Goal: Obtain resource: Obtain resource

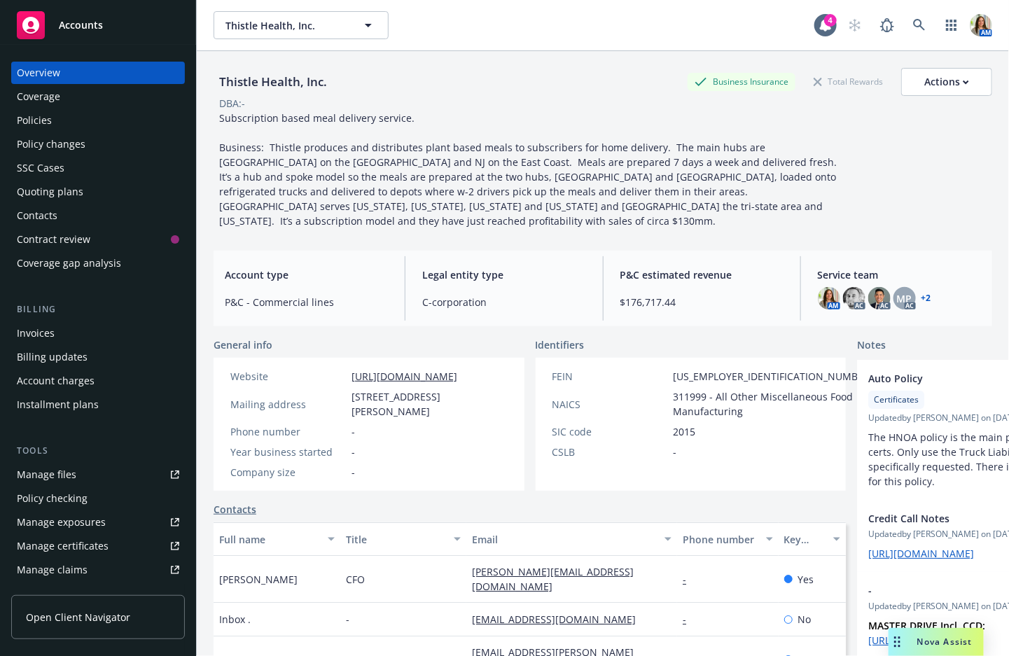
click at [99, 117] on div "Policies" at bounding box center [98, 120] width 162 height 22
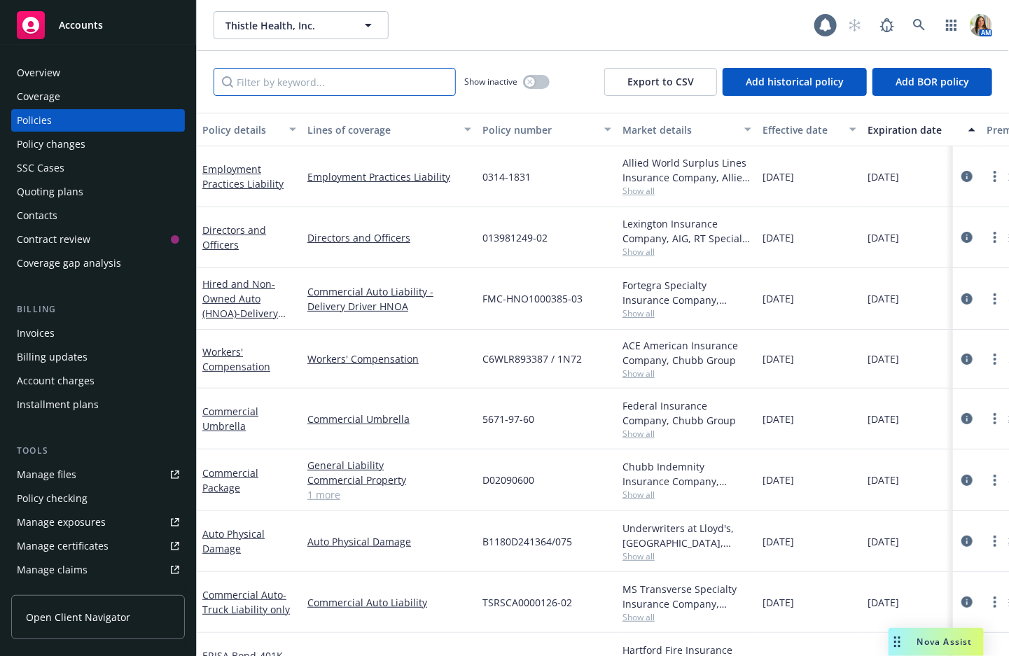
click at [360, 84] on input "Filter by keyword..." at bounding box center [335, 82] width 242 height 28
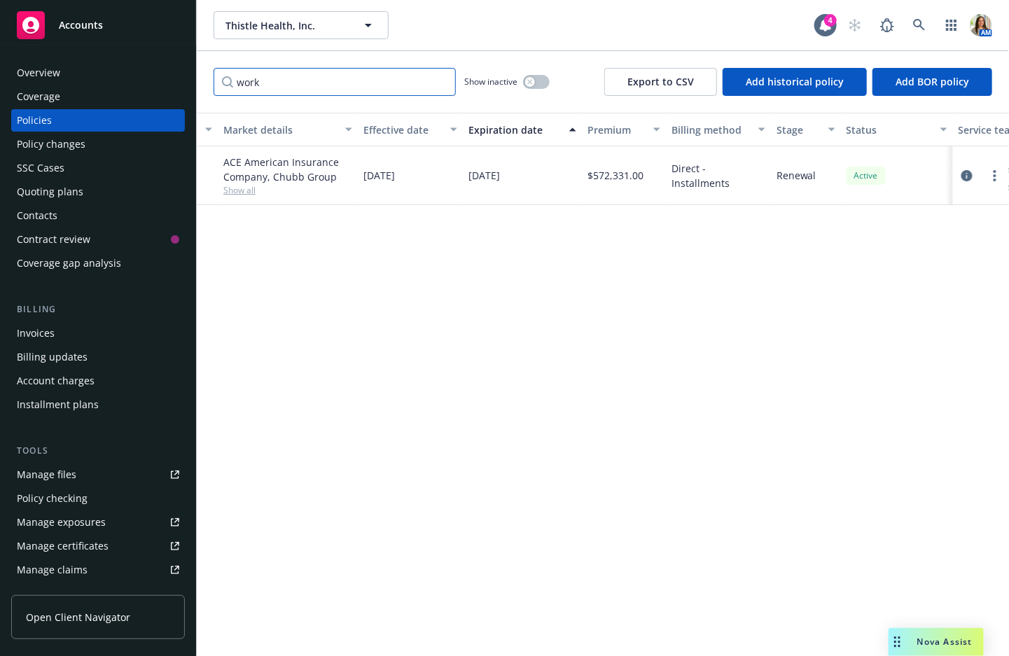
scroll to position [0, 445]
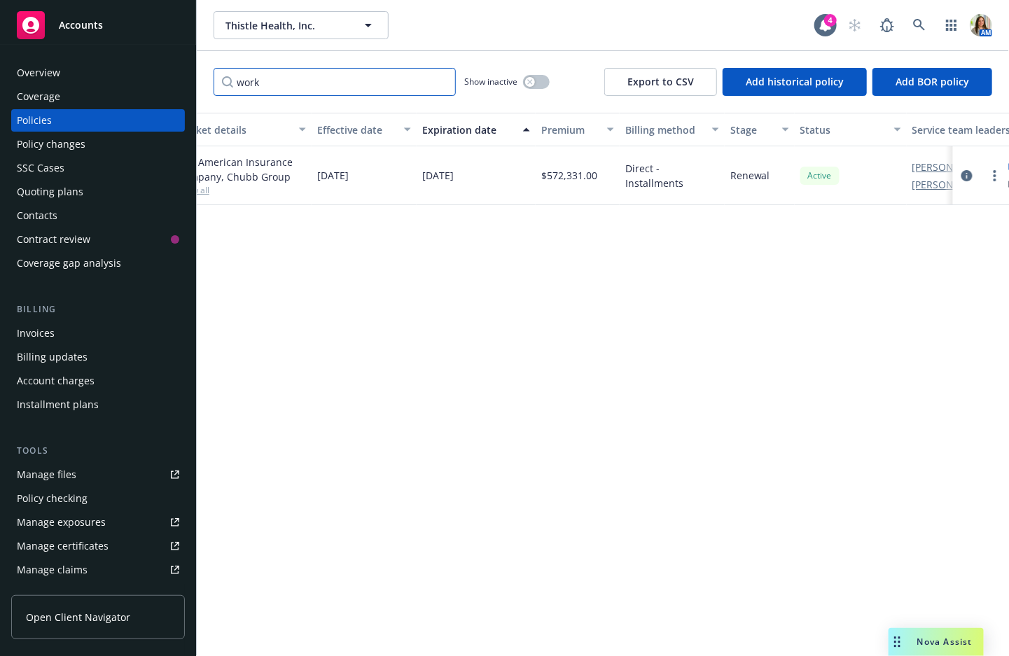
type input "work"
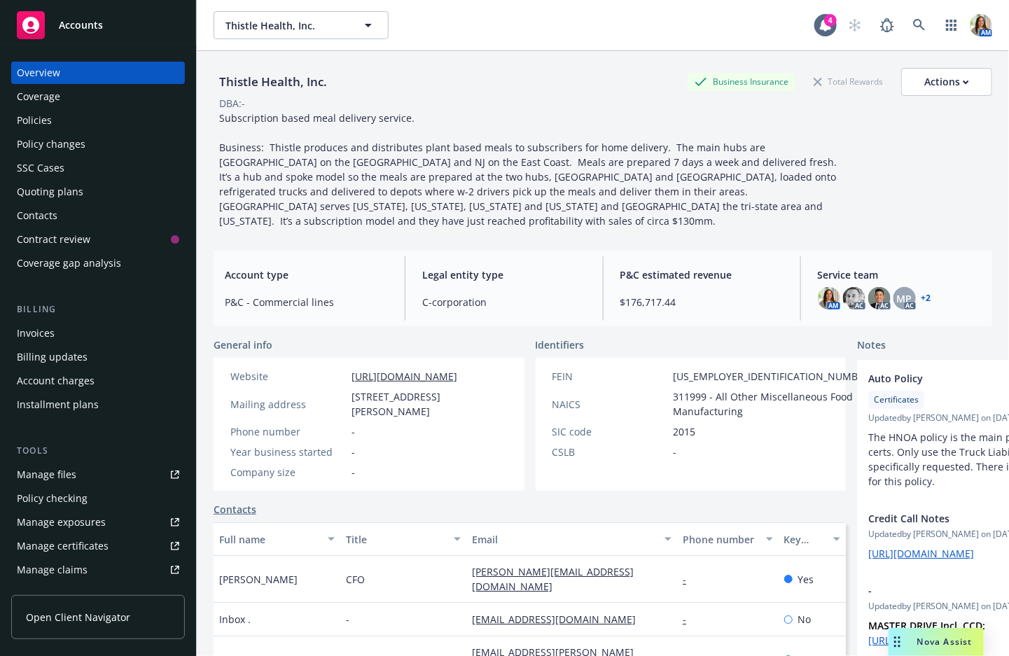
click at [43, 483] on div "Manage files" at bounding box center [47, 475] width 60 height 22
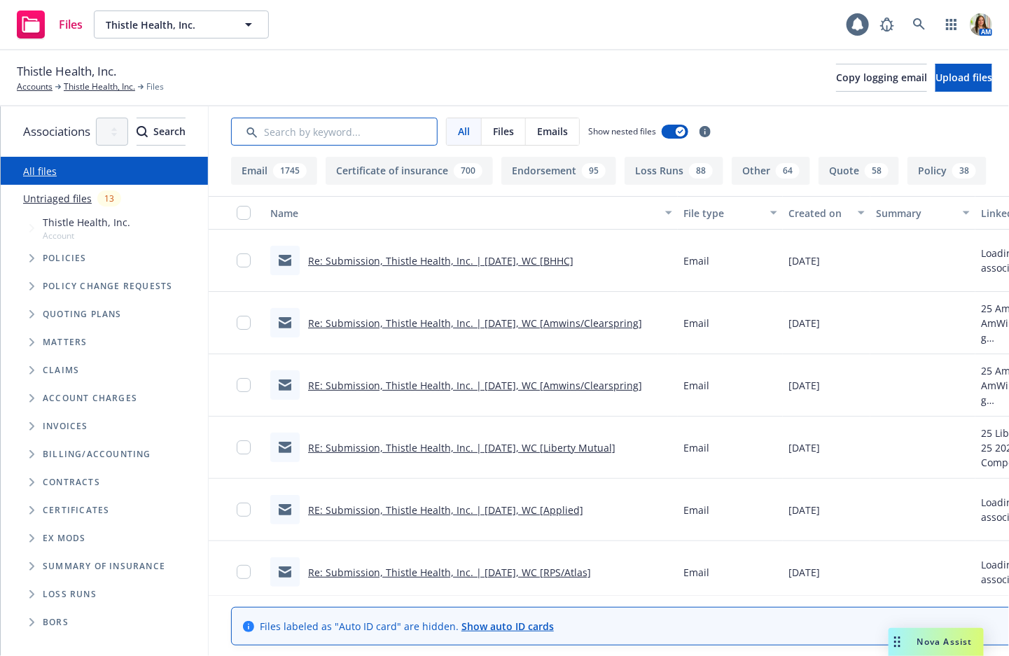
click at [365, 134] on input "Search by keyword..." at bounding box center [334, 132] width 207 height 28
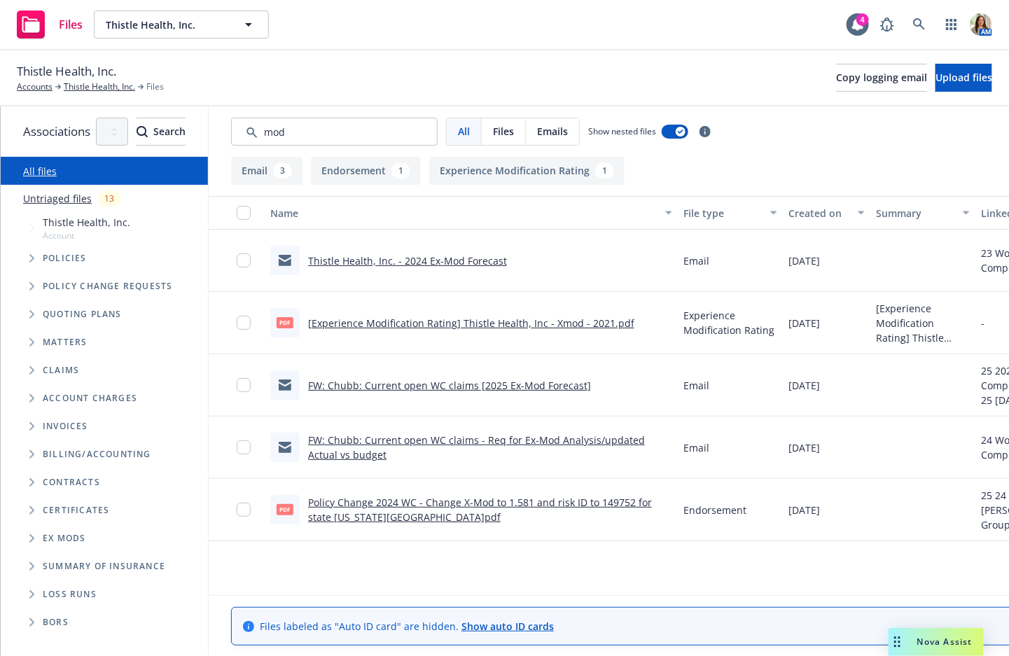
click at [844, 213] on div "Created on" at bounding box center [819, 213] width 61 height 15
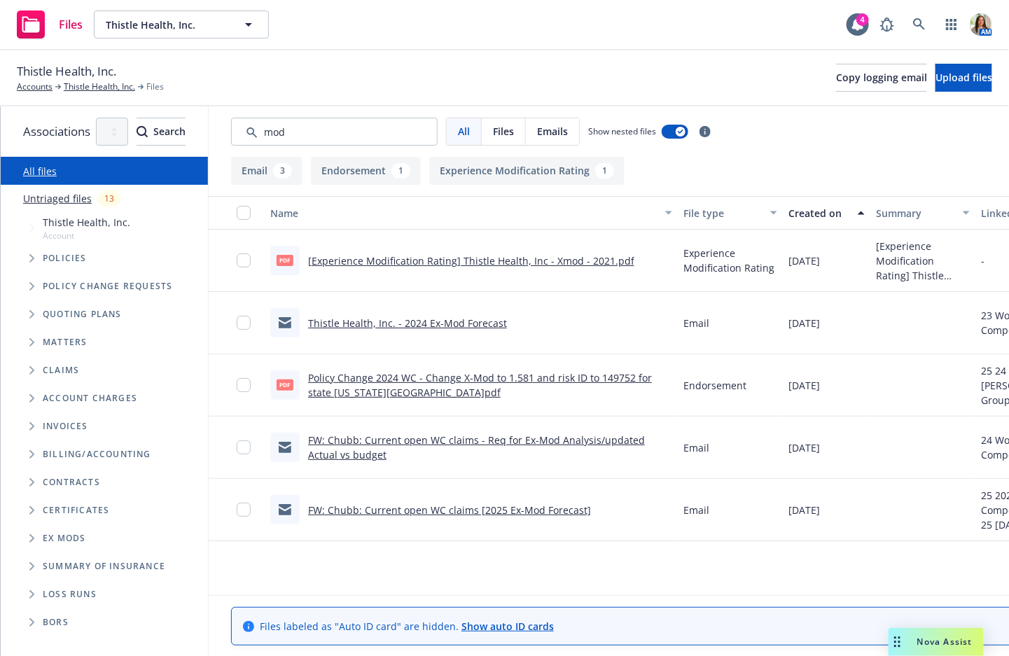
click at [843, 213] on div "Created on" at bounding box center [819, 213] width 61 height 15
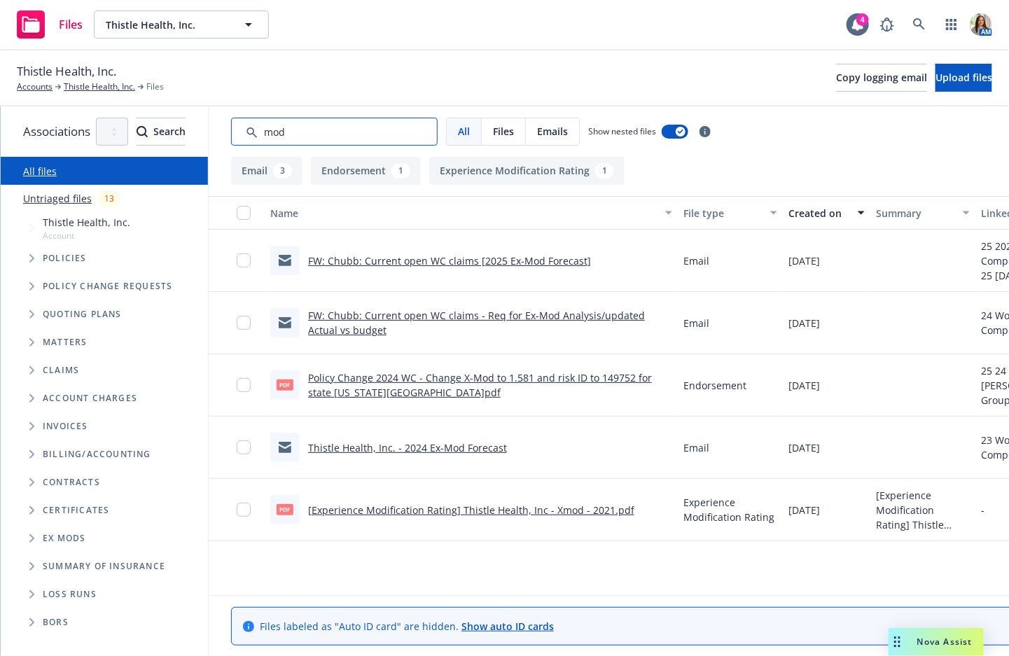
click at [379, 123] on input "Search by keyword..." at bounding box center [334, 132] width 207 height 28
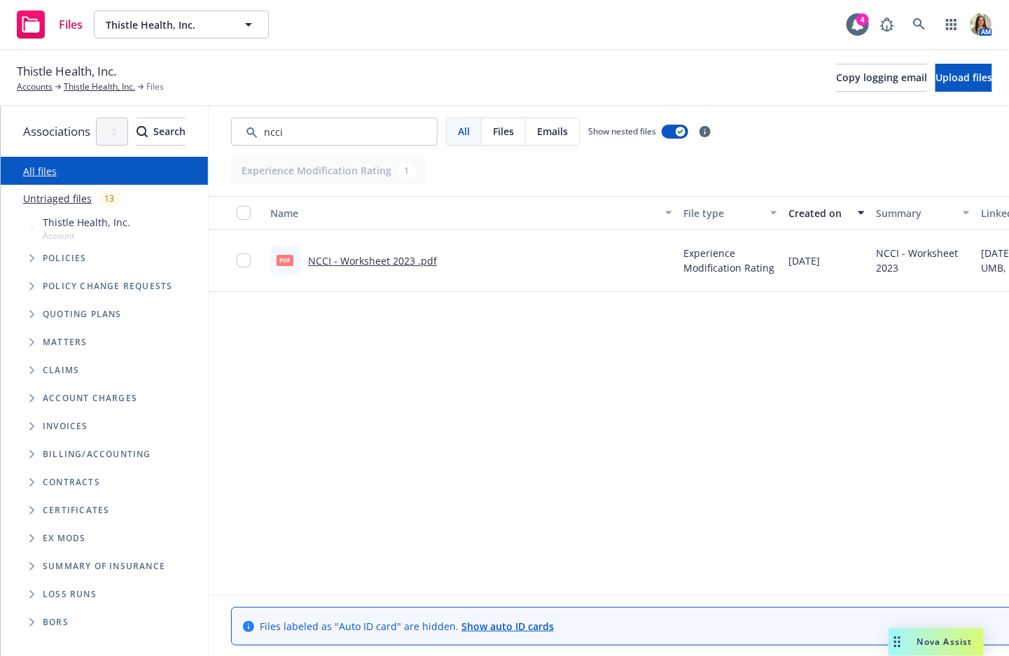
click at [415, 261] on link "NCCI - Worksheet 2023 .pdf" at bounding box center [372, 260] width 129 height 13
click at [365, 132] on input "Search by keyword..." at bounding box center [334, 132] width 207 height 28
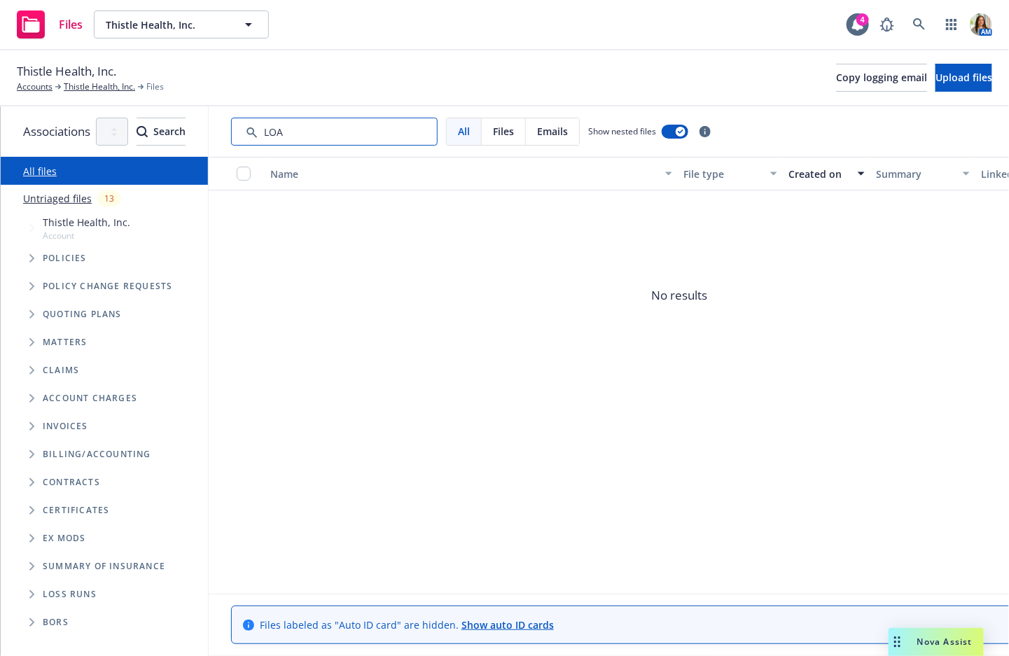
click at [382, 136] on input "Search by keyword..." at bounding box center [334, 132] width 207 height 28
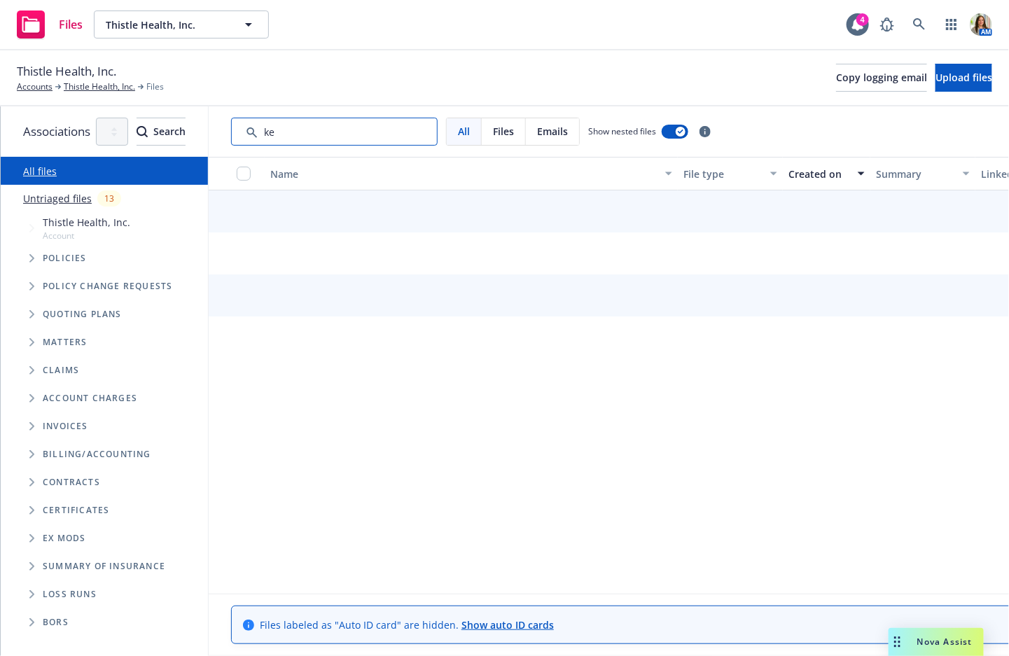
type input "k"
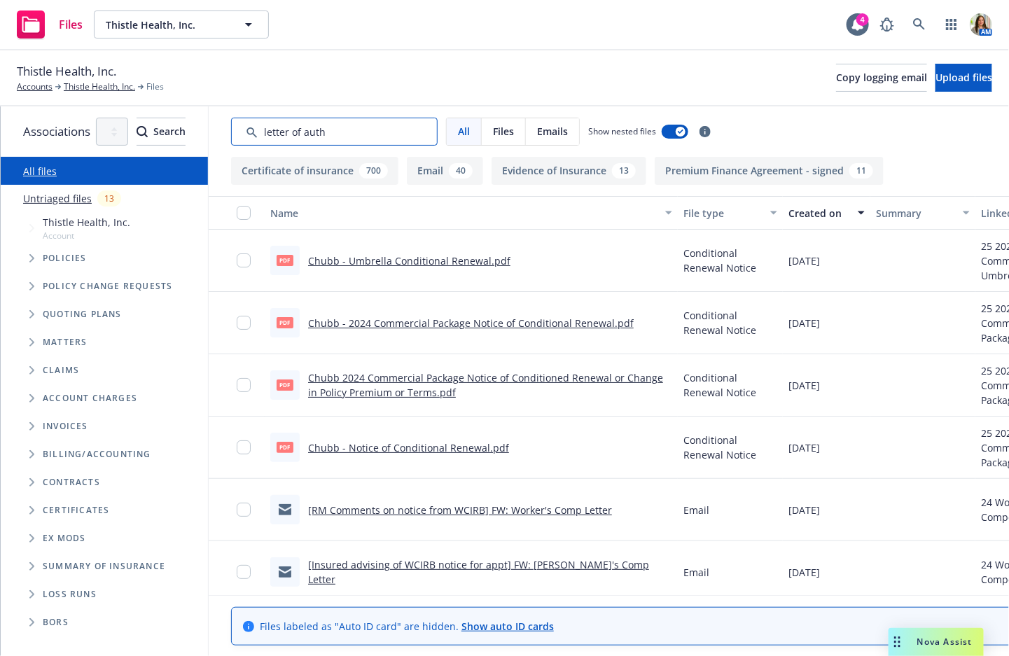
type input "letter of auth"
click at [849, 209] on div "Created on" at bounding box center [819, 213] width 61 height 15
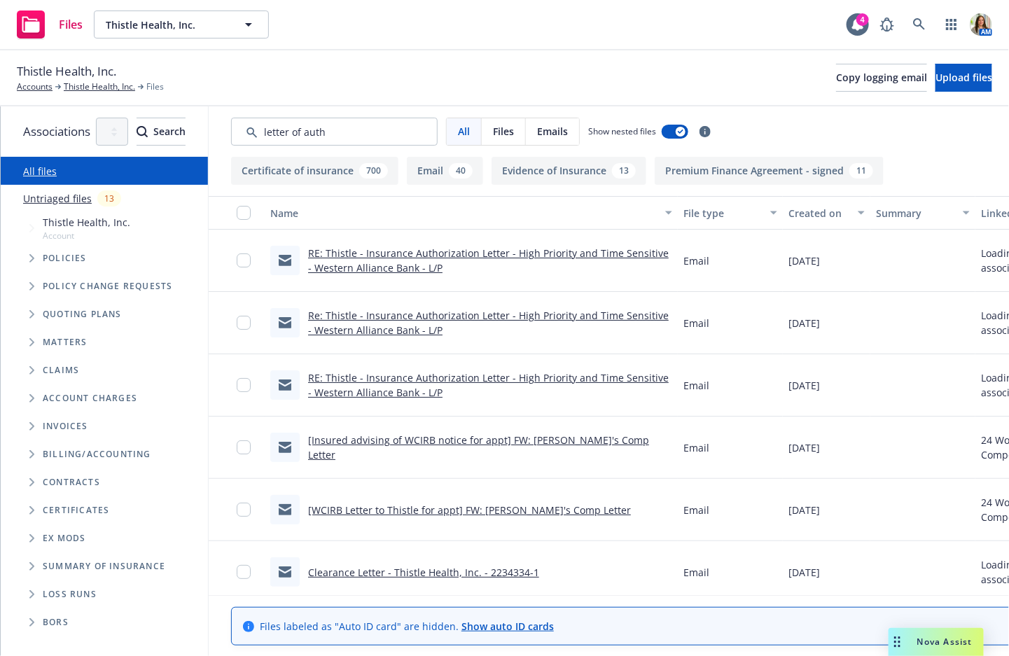
click at [849, 209] on div "Created on" at bounding box center [819, 213] width 61 height 15
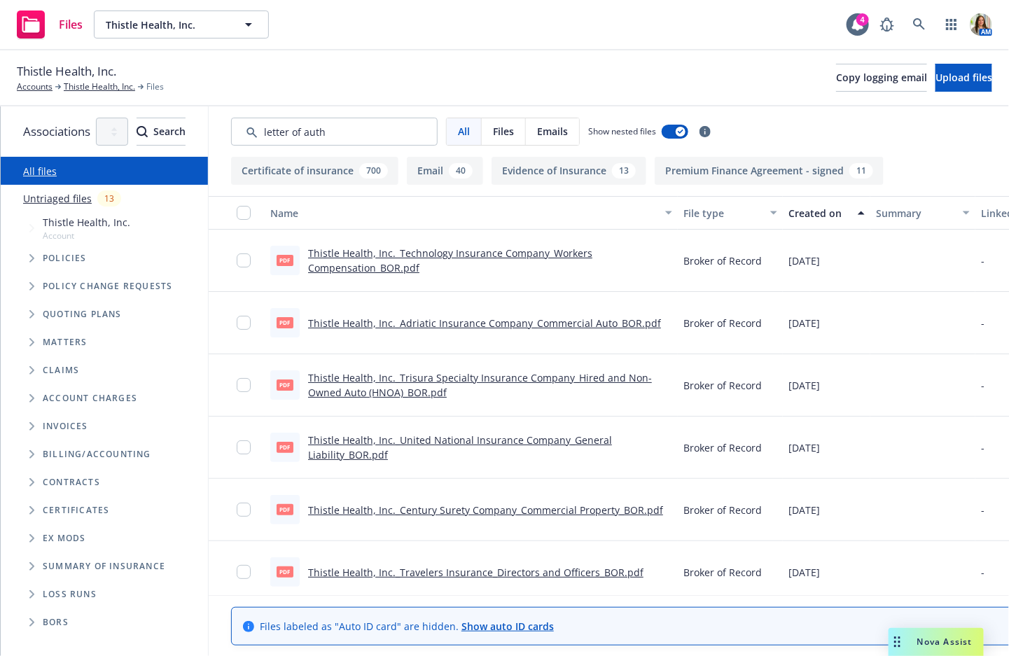
click at [849, 217] on div "Created on" at bounding box center [819, 213] width 61 height 15
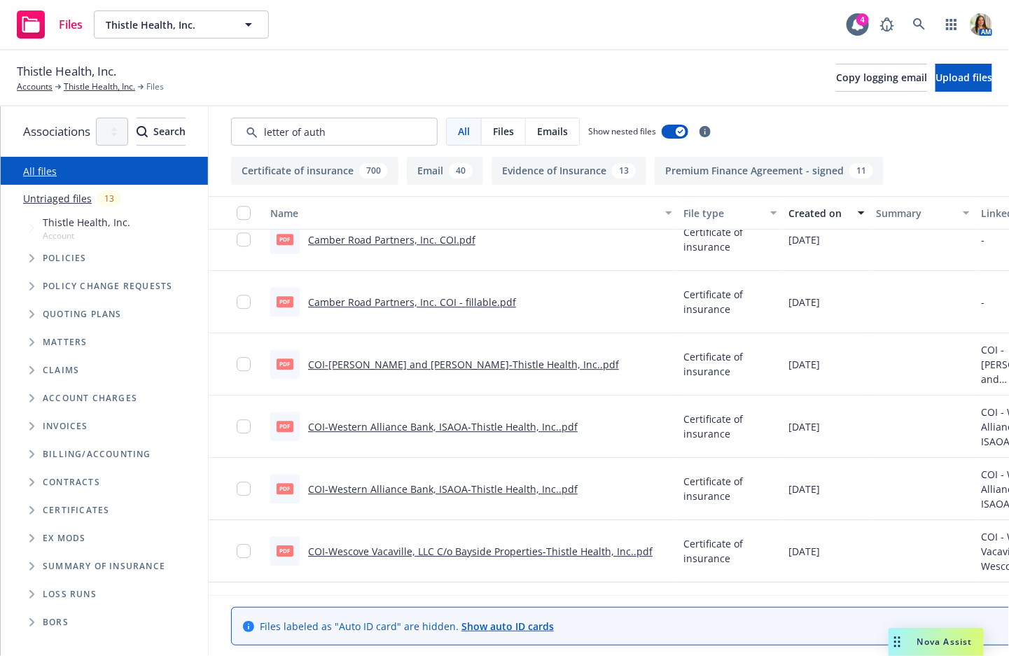
scroll to position [19633, 0]
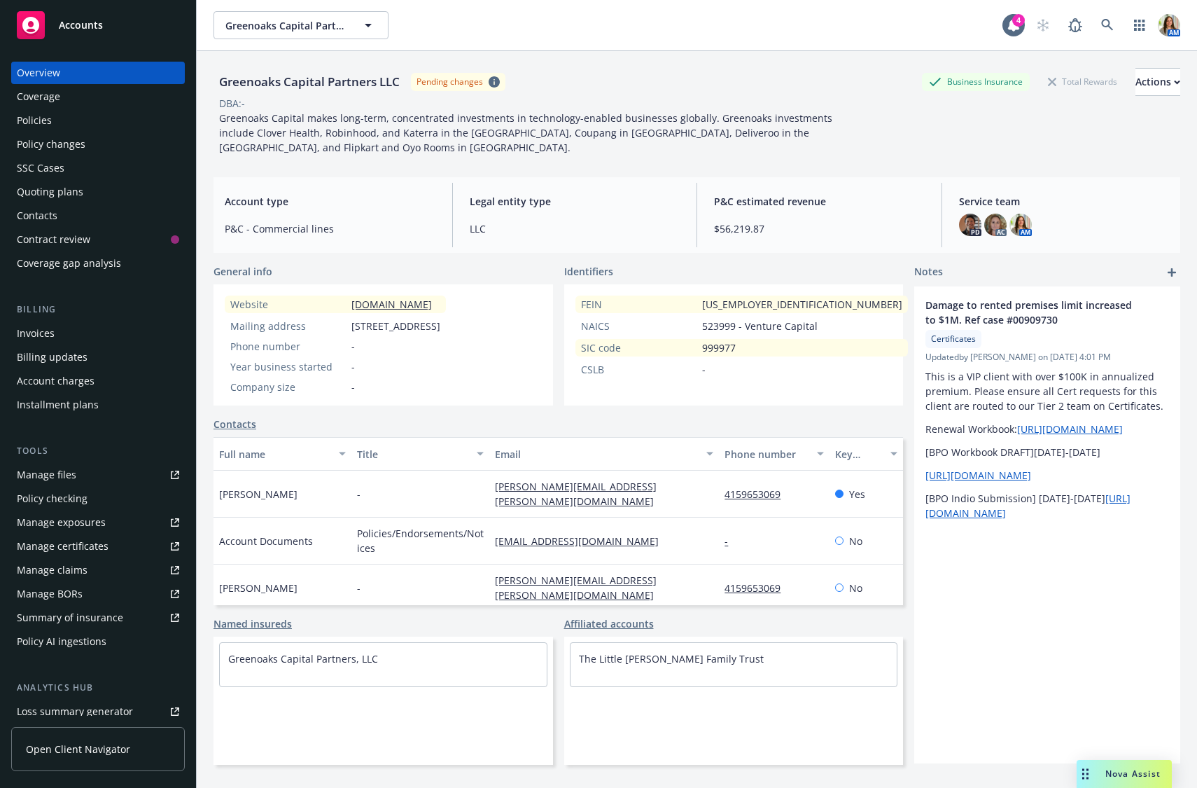
click at [77, 123] on div "Policies" at bounding box center [98, 120] width 162 height 22
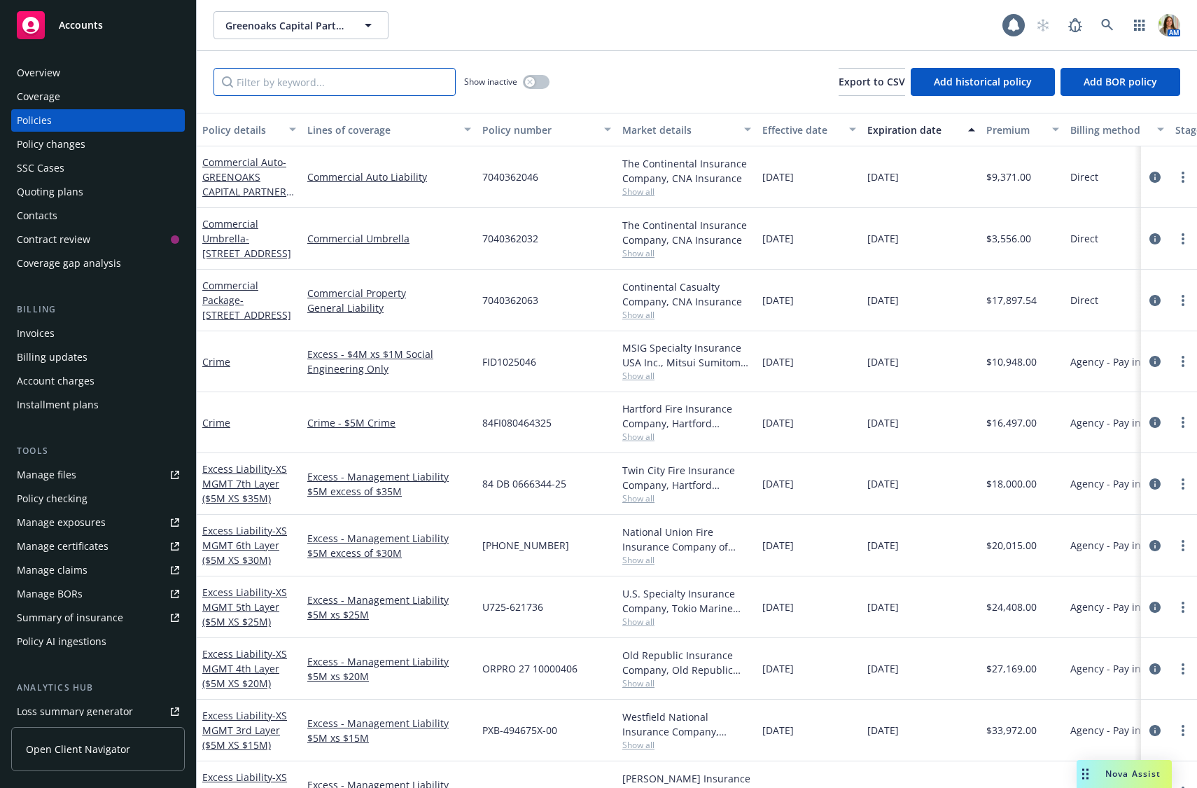
click at [344, 85] on input "Filter by keyword..." at bounding box center [335, 82] width 242 height 28
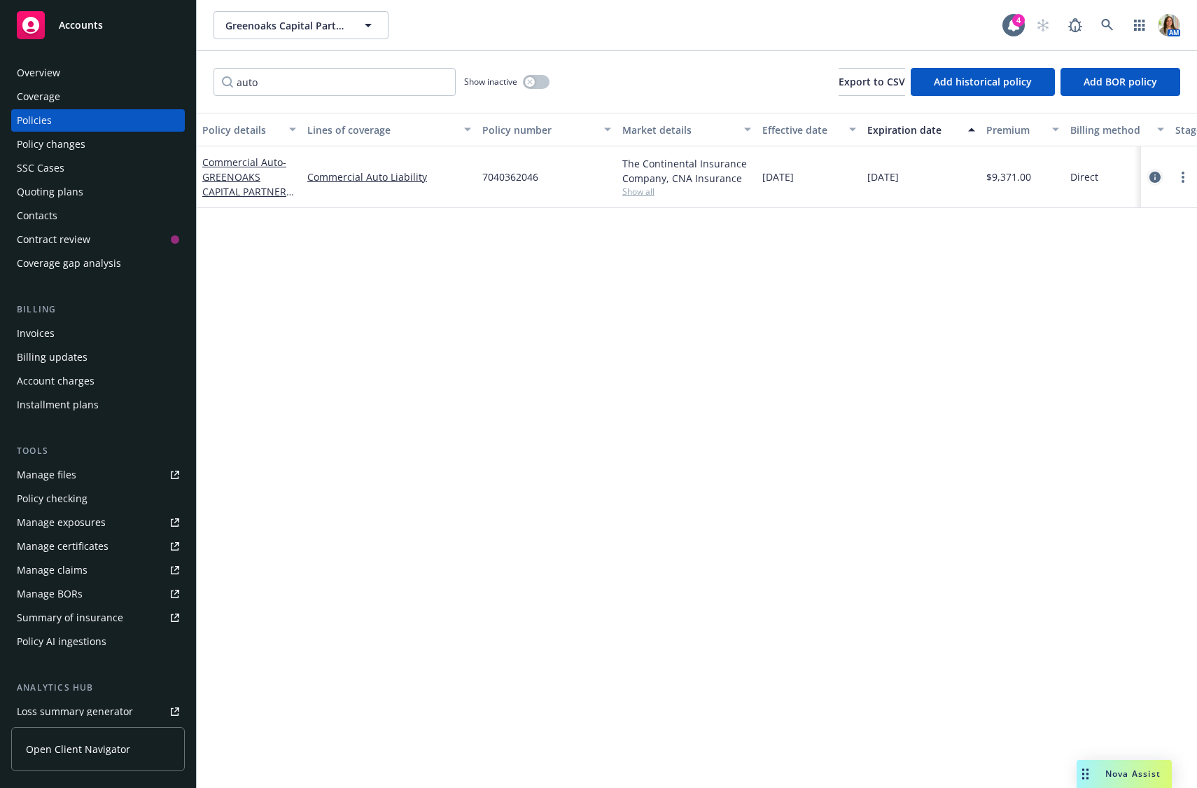
click at [1008, 174] on icon "circleInformation" at bounding box center [1155, 177] width 11 height 11
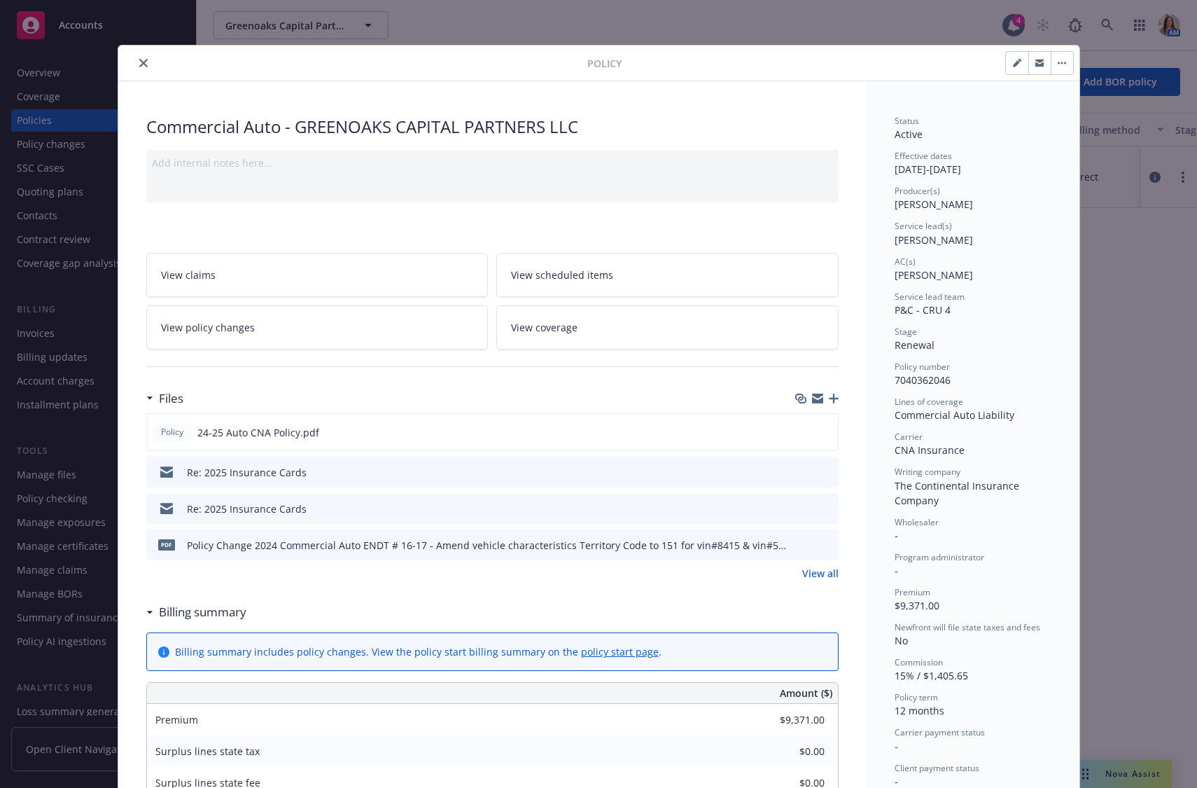
click at [831, 542] on icon "preview file" at bounding box center [825, 544] width 13 height 10
click at [143, 57] on button "close" at bounding box center [143, 63] width 17 height 17
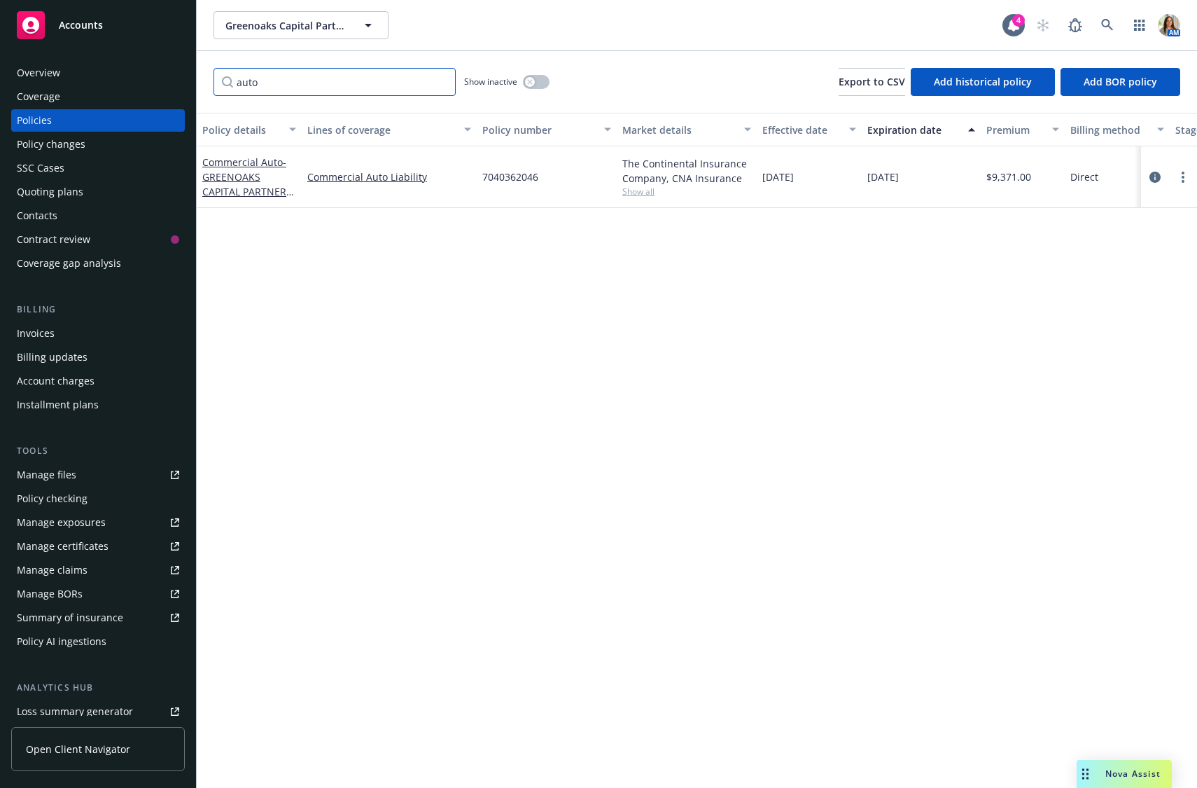
click at [326, 92] on input "auto" at bounding box center [335, 82] width 242 height 28
click at [1008, 178] on link "circleInformation" at bounding box center [1155, 177] width 17 height 17
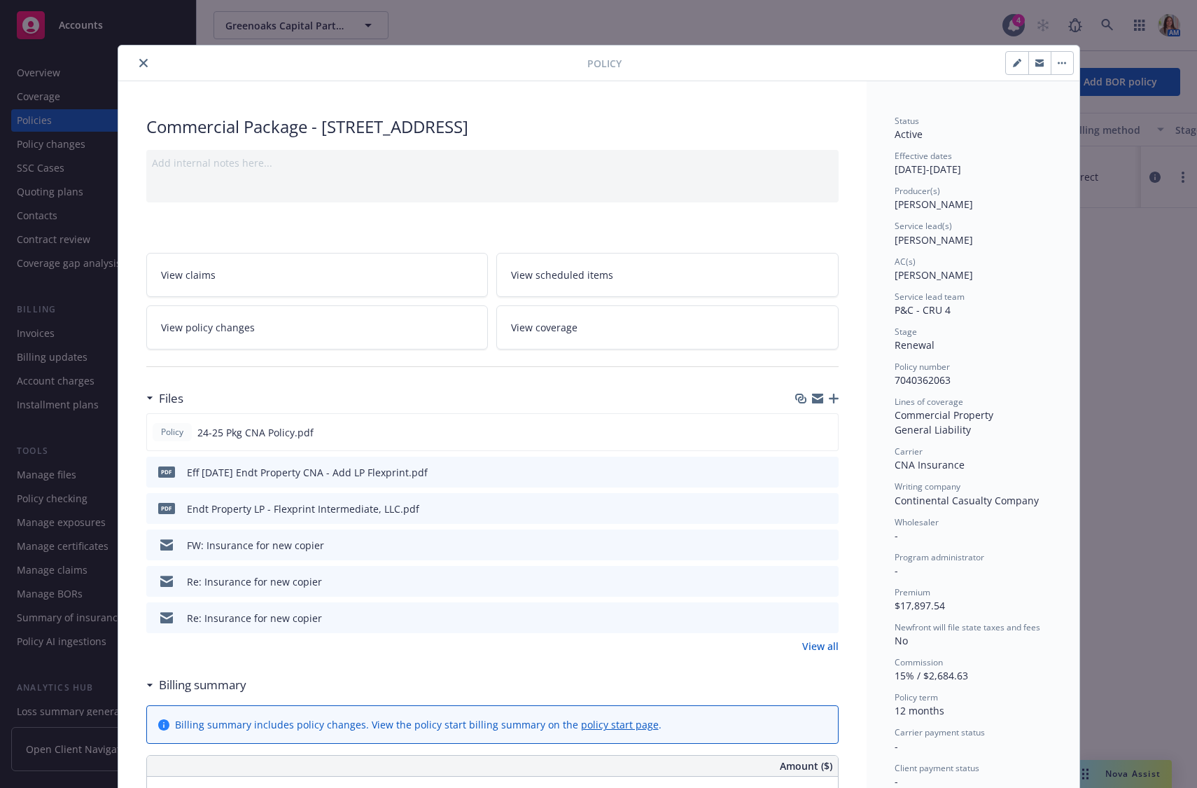
click at [826, 469] on icon "preview file" at bounding box center [825, 471] width 13 height 10
click at [818, 648] on link "View all" at bounding box center [821, 646] width 36 height 15
click at [141, 61] on icon "close" at bounding box center [143, 63] width 8 height 8
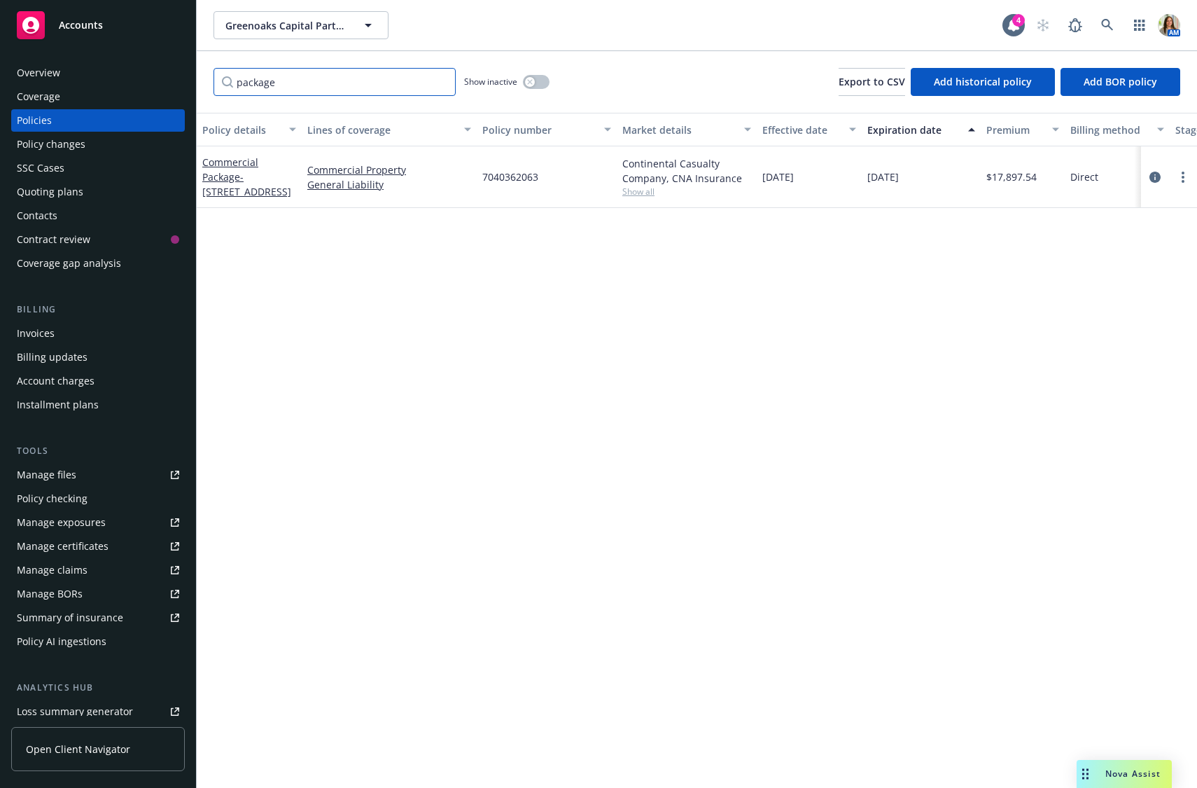
click at [321, 73] on input "package" at bounding box center [335, 82] width 242 height 28
type input "umbrella"
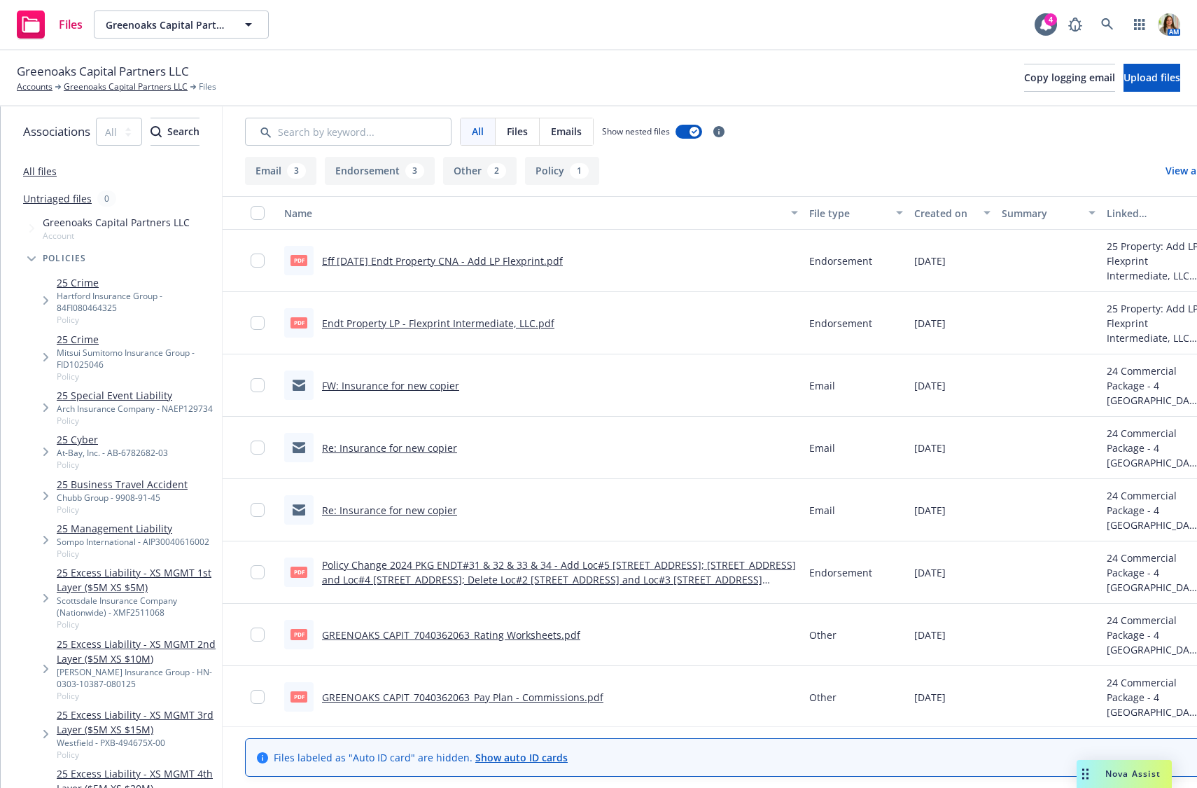
click at [688, 576] on link "Policy Change 2024 PKG ENDT#31 & 32 & 33 & 34 - Add Loc#5 [STREET_ADDRESS]; [ST…" at bounding box center [559, 579] width 474 height 43
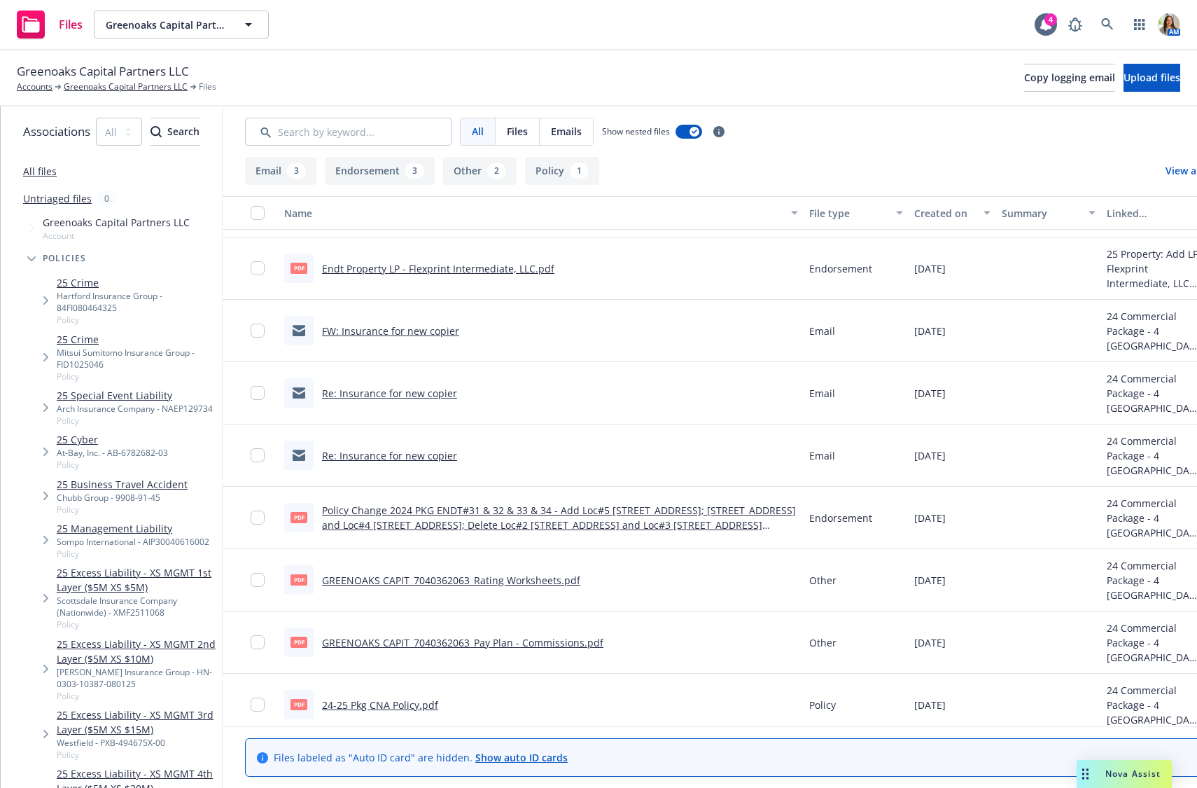
scroll to position [62, 0]
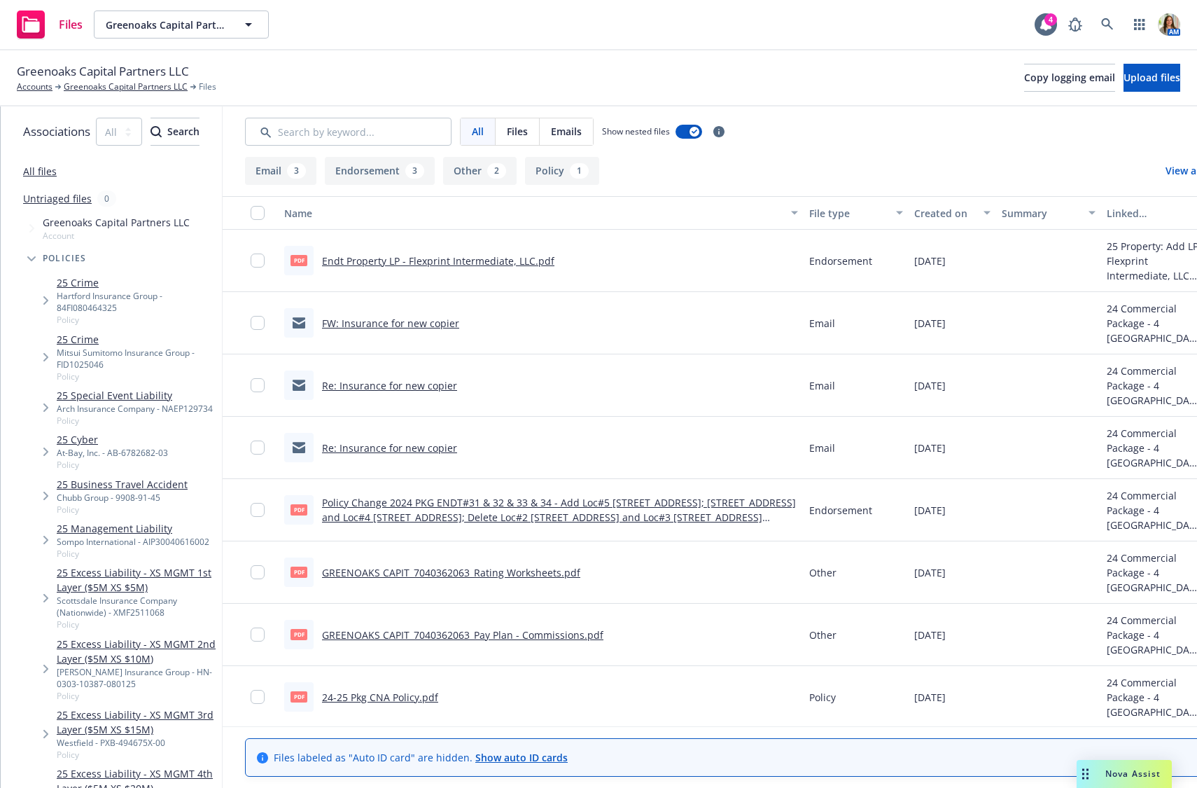
click at [403, 695] on link "24-25 Pkg CNA Policy.pdf" at bounding box center [380, 696] width 116 height 13
